Goal: Transaction & Acquisition: Purchase product/service

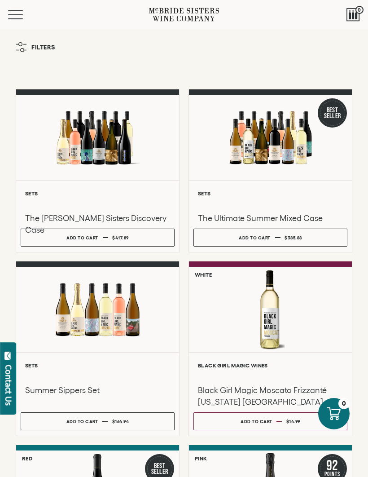
click at [14, 14] on button "Menu" at bounding box center [24, 14] width 32 height 9
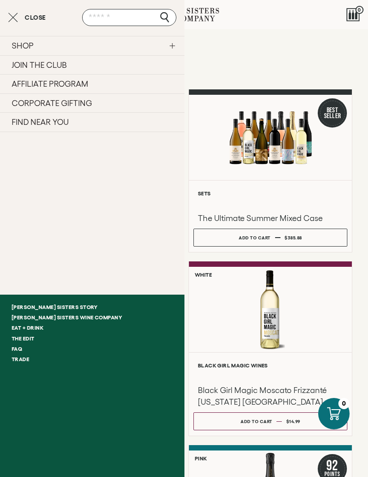
click at [172, 49] on link "SHOP" at bounding box center [92, 45] width 185 height 19
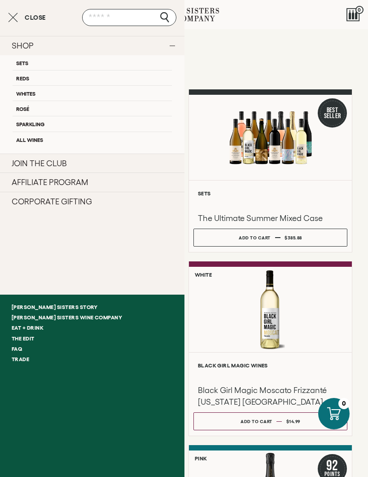
click at [35, 141] on link "All Wines" at bounding box center [93, 139] width 160 height 15
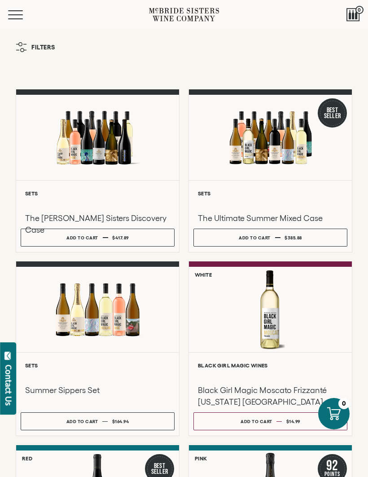
click at [25, 14] on button "Menu" at bounding box center [24, 14] width 32 height 9
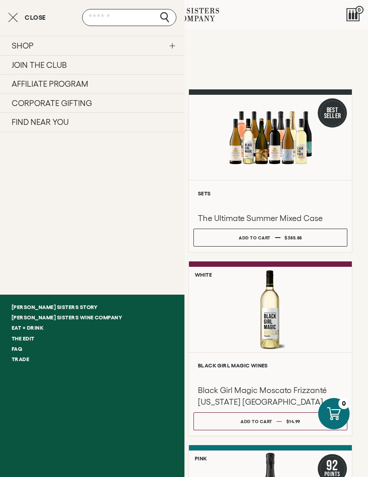
click at [178, 46] on link "SHOP" at bounding box center [92, 45] width 185 height 19
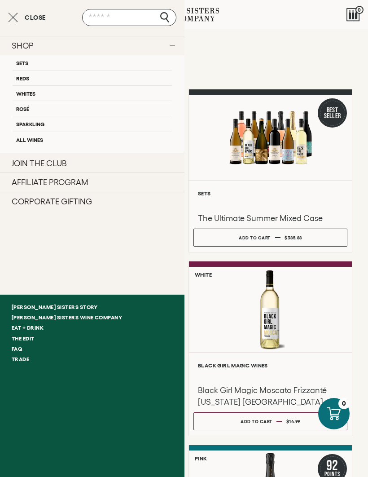
click at [35, 142] on link "All Wines" at bounding box center [93, 139] width 160 height 15
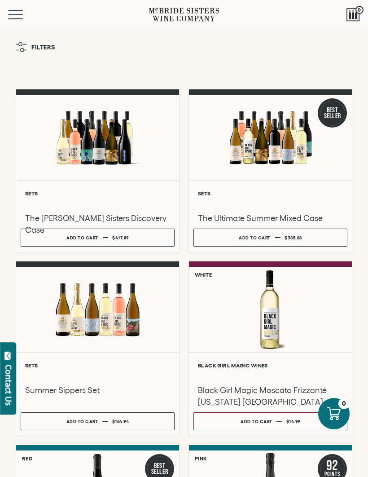
click at [31, 49] on button "Filters" at bounding box center [35, 47] width 49 height 19
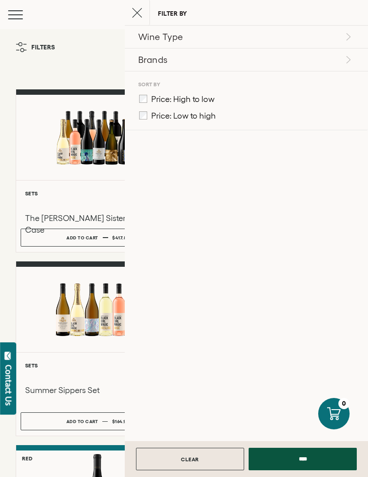
click at [172, 60] on p "Brands" at bounding box center [245, 59] width 214 height 13
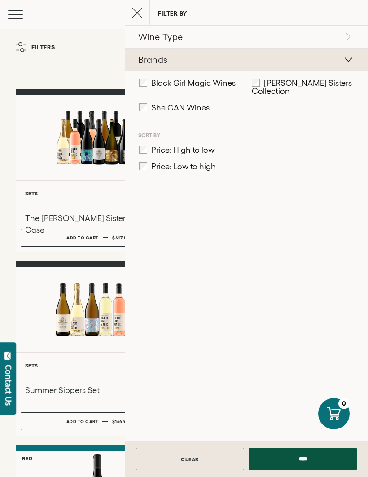
click at [308, 460] on input "****" at bounding box center [303, 459] width 108 height 22
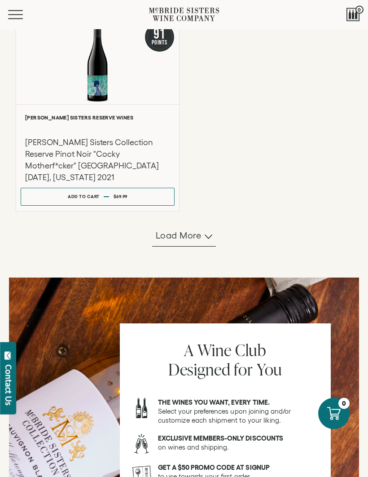
scroll to position [846, 0]
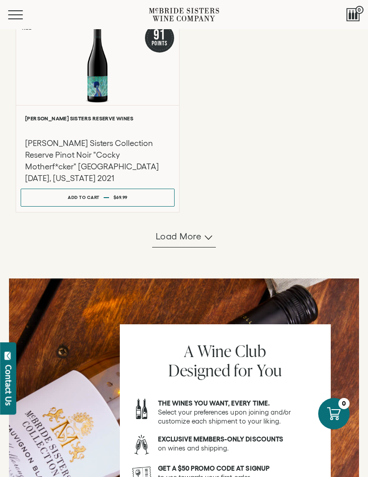
click at [199, 234] on span "Load more" at bounding box center [179, 236] width 46 height 13
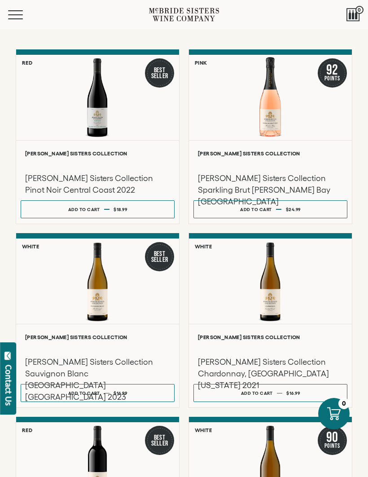
scroll to position [0, 0]
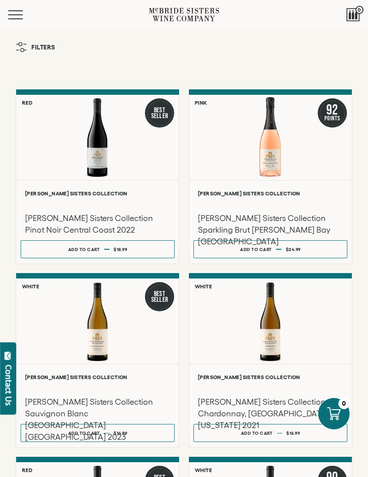
click at [24, 46] on icon "button" at bounding box center [21, 47] width 11 height 10
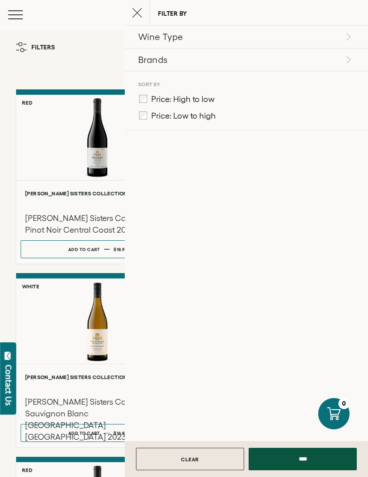
click at [335, 61] on p "Brands" at bounding box center [245, 59] width 214 height 13
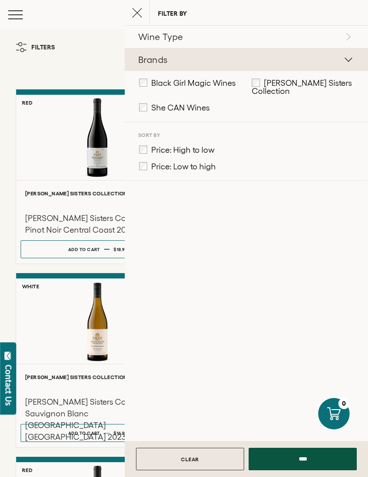
click at [313, 463] on input "****" at bounding box center [303, 459] width 108 height 22
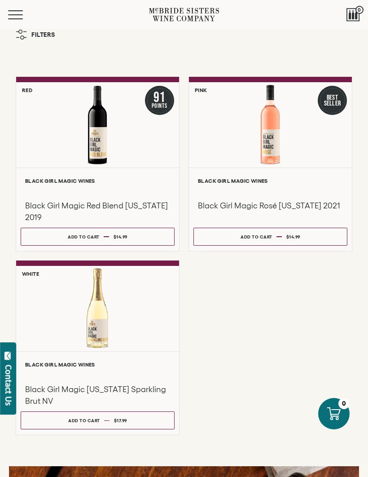
scroll to position [13, 0]
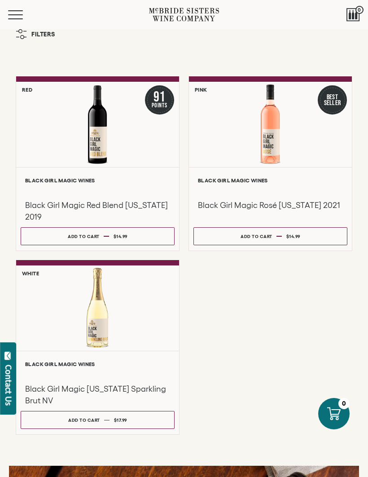
click at [22, 11] on span "Mobile Menu Trigger" at bounding box center [15, 10] width 15 height 1
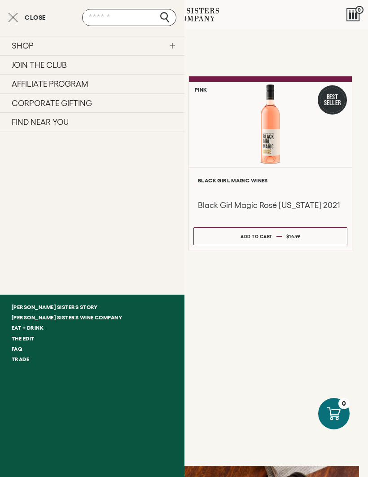
click at [180, 42] on link "SHOP" at bounding box center [92, 45] width 185 height 19
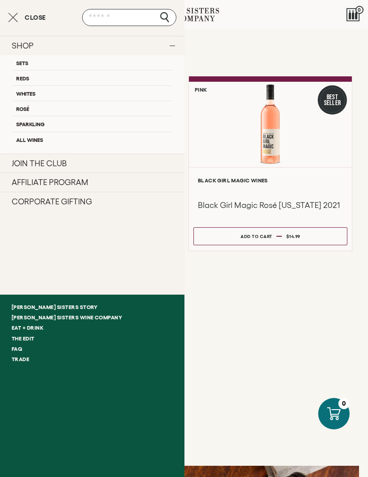
click at [50, 134] on link "All Wines" at bounding box center [93, 139] width 160 height 15
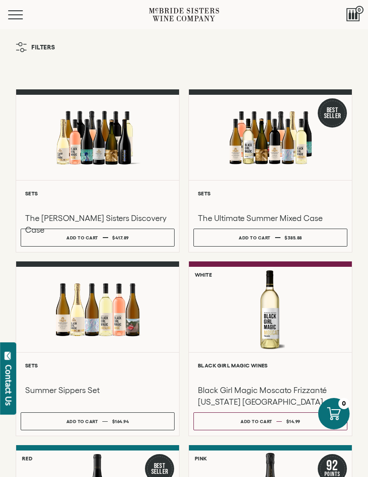
click at [20, 53] on button "Filters" at bounding box center [35, 47] width 49 height 19
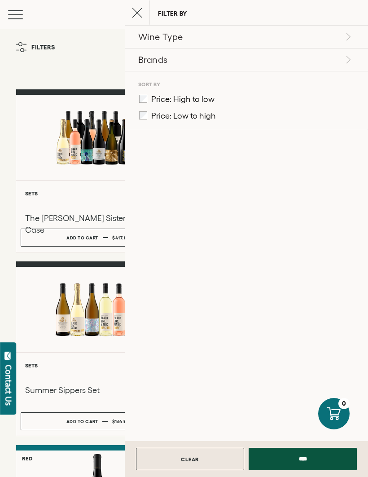
click at [313, 57] on p "Brands" at bounding box center [245, 59] width 214 height 13
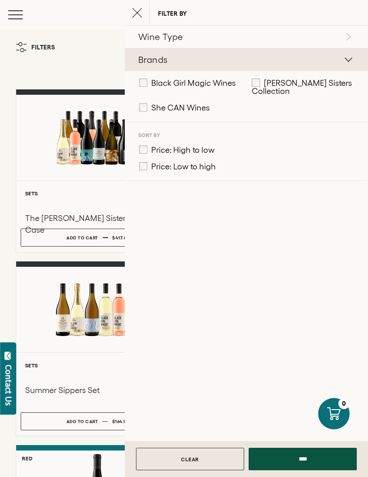
click at [302, 458] on input "****" at bounding box center [303, 459] width 108 height 22
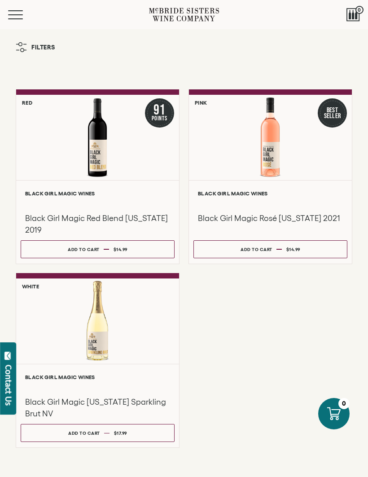
click at [22, 18] on button "Menu" at bounding box center [24, 14] width 32 height 9
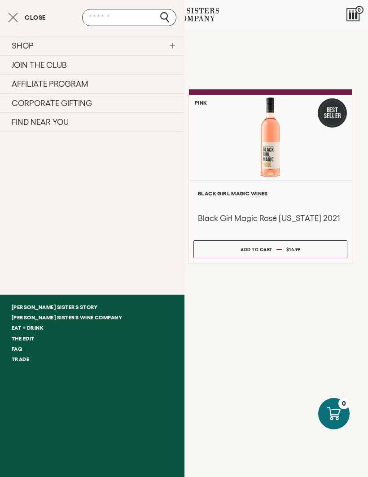
click at [176, 49] on link "SHOP" at bounding box center [92, 45] width 185 height 19
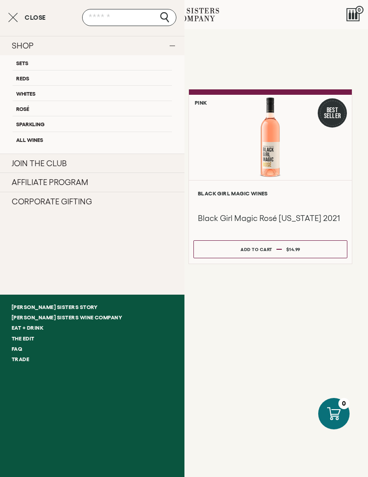
click at [64, 143] on link "All Wines" at bounding box center [93, 139] width 160 height 15
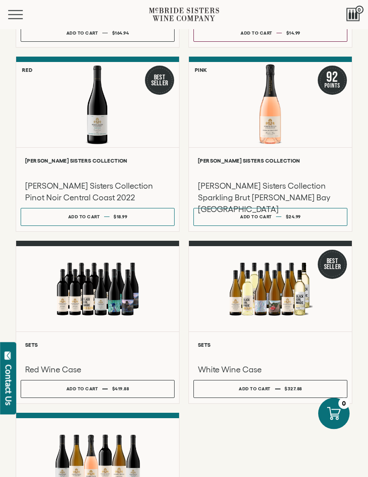
scroll to position [389, 0]
click at [167, 385] on div "**********" at bounding box center [97, 368] width 163 height 72
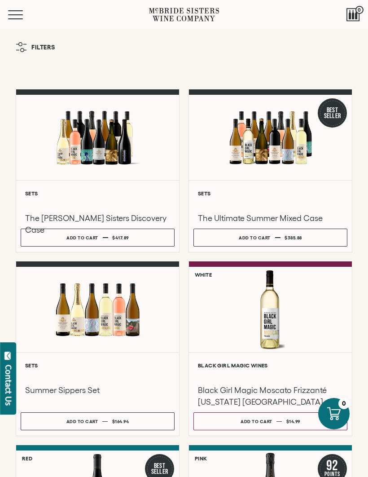
scroll to position [420, 0]
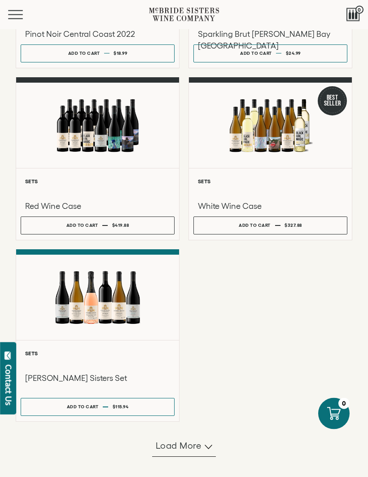
click at [190, 450] on span "Load more" at bounding box center [179, 446] width 46 height 13
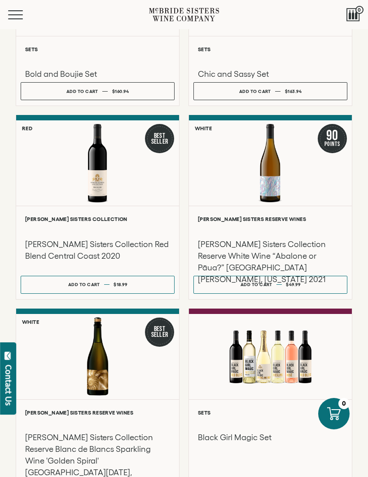
scroll to position [1221, 0]
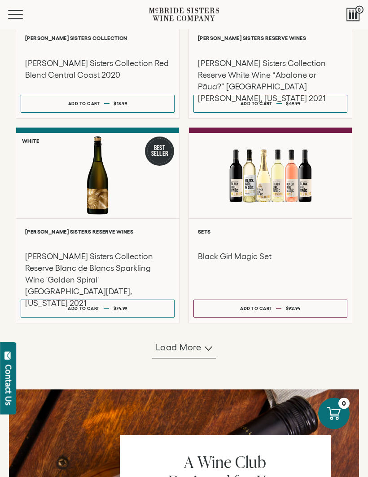
click at [185, 346] on span "Load more" at bounding box center [179, 347] width 46 height 13
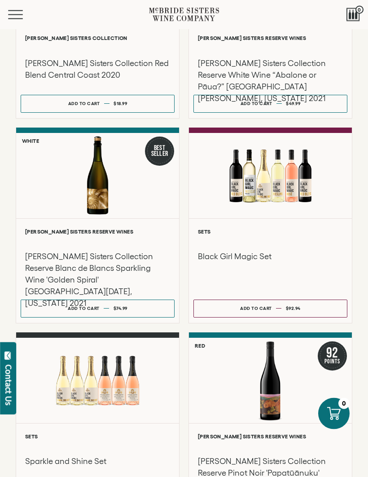
scroll to position [1401, 0]
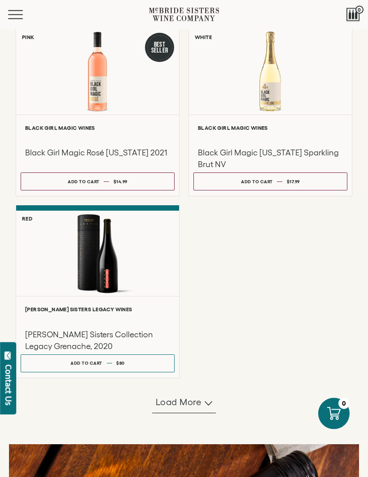
click at [194, 404] on span "Load more" at bounding box center [179, 402] width 46 height 13
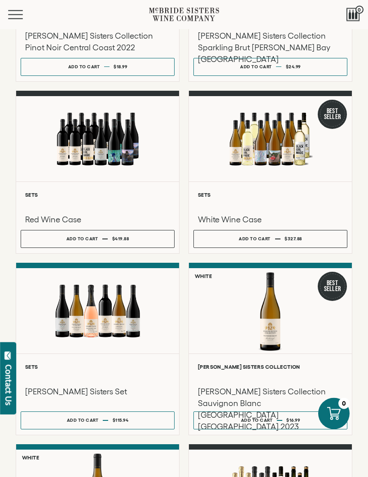
scroll to position [533, 0]
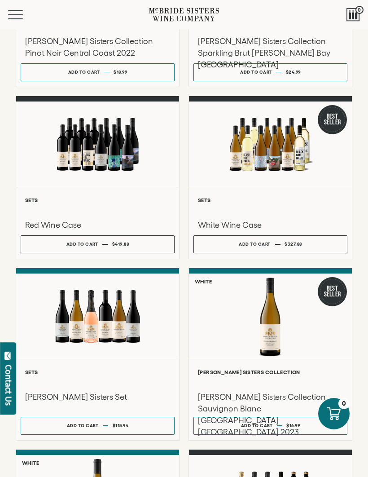
click at [130, 319] on div at bounding box center [97, 316] width 163 height 85
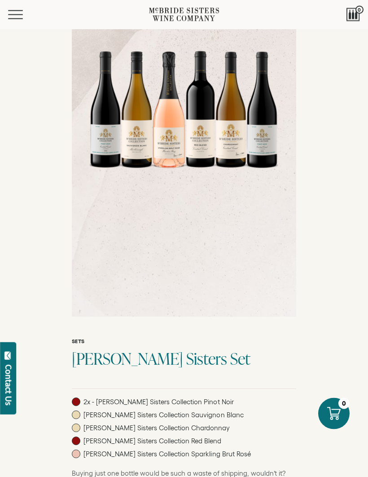
scroll to position [128, 0]
